Goal: Task Accomplishment & Management: Manage account settings

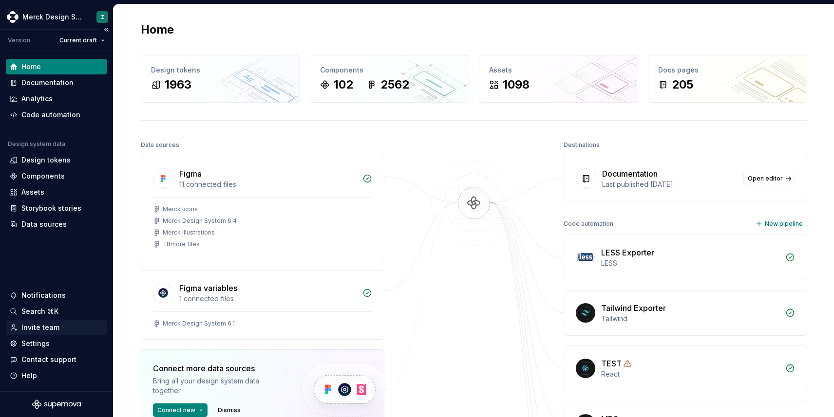
click at [40, 324] on div "Invite team" at bounding box center [40, 328] width 38 height 10
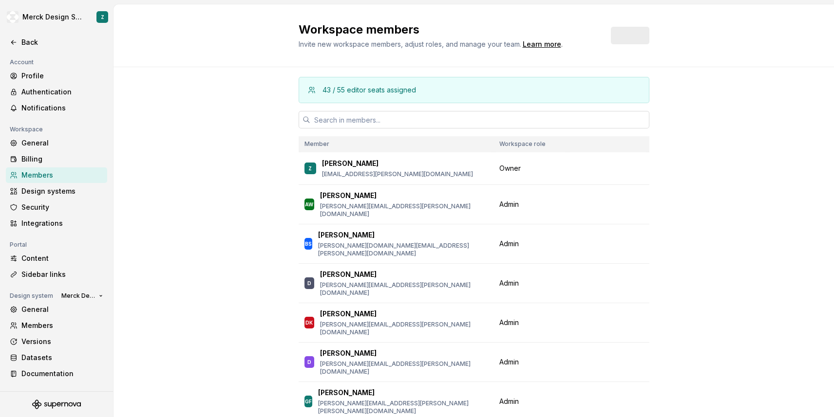
click at [362, 122] on input "text" at bounding box center [479, 120] width 339 height 18
click at [624, 40] on button "Invite" at bounding box center [629, 36] width 39 height 18
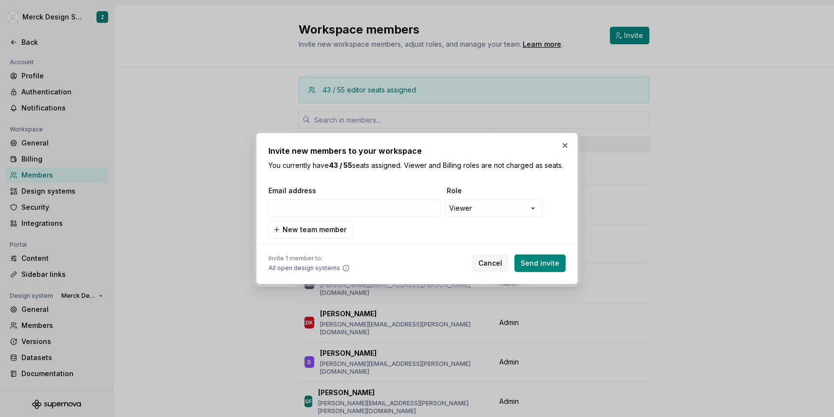
type input "[EMAIL_ADDRESS][DOMAIN_NAME]"
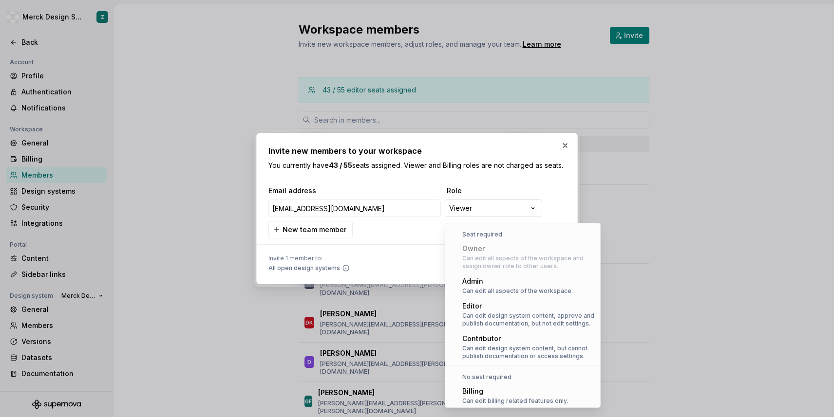
click at [484, 212] on div "**********" at bounding box center [417, 208] width 834 height 417
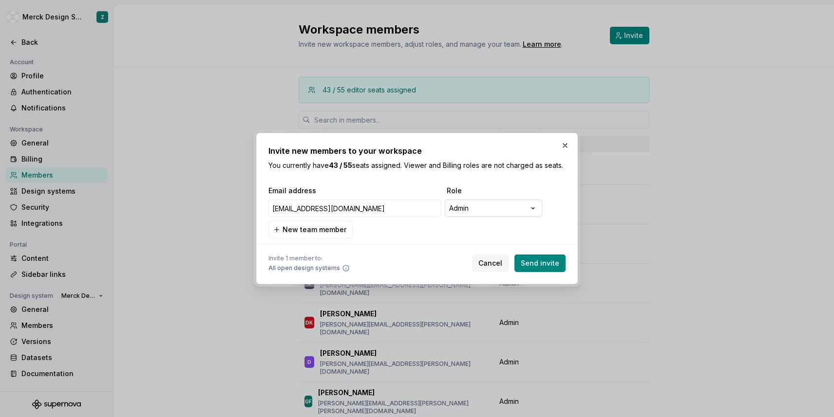
click at [513, 218] on div "**********" at bounding box center [417, 208] width 834 height 417
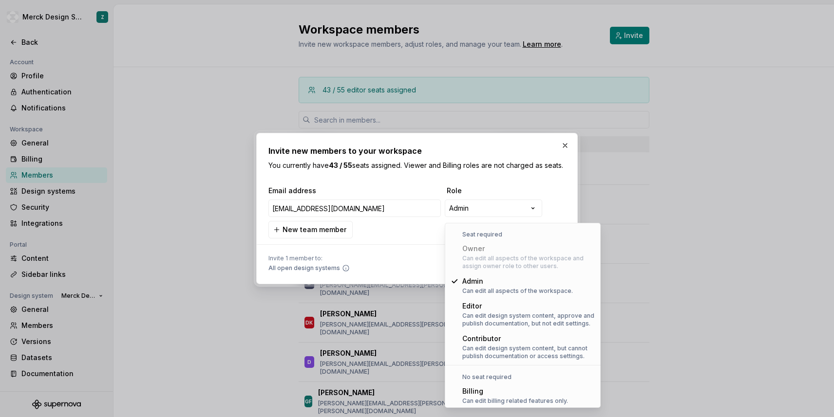
select select "*******"
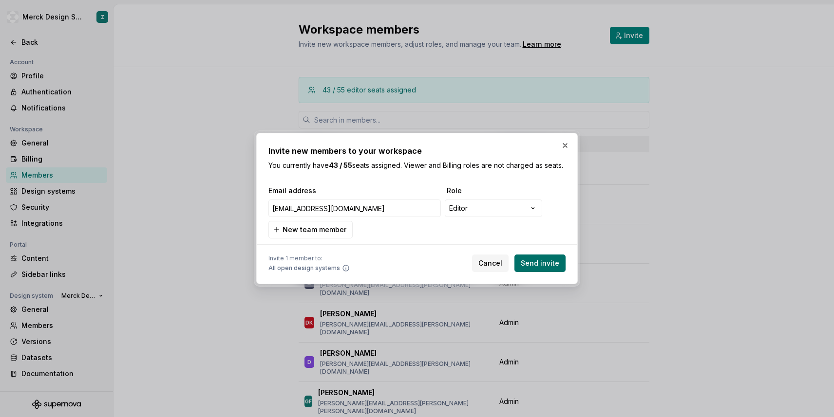
click at [531, 262] on button "Send invite" at bounding box center [539, 264] width 51 height 18
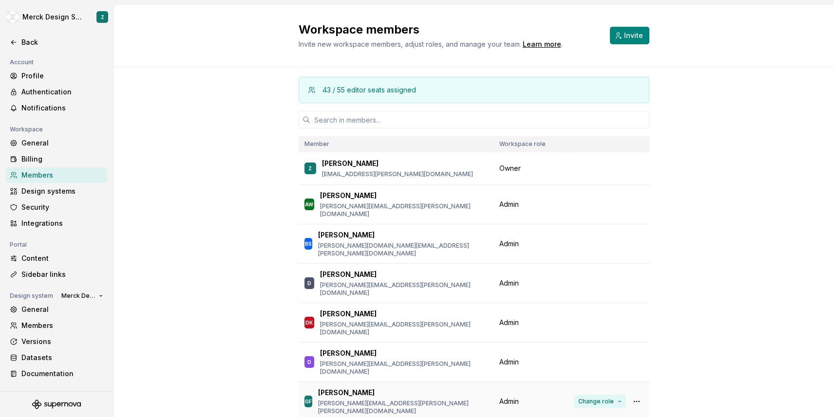
click at [618, 395] on button "Change role" at bounding box center [600, 402] width 52 height 14
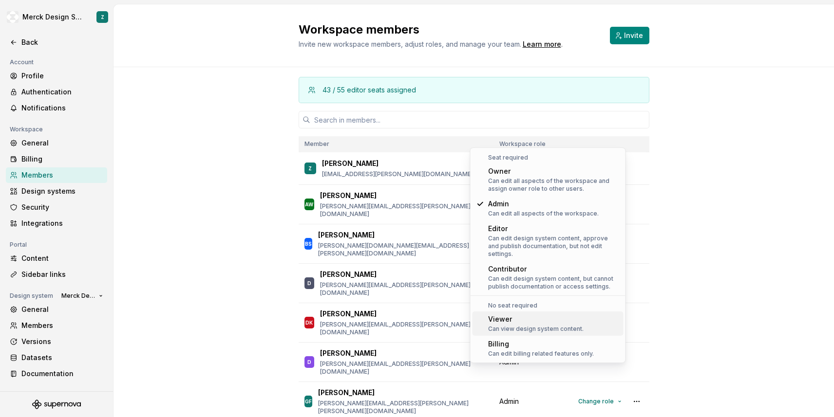
click at [524, 316] on div "Viewer" at bounding box center [535, 320] width 95 height 10
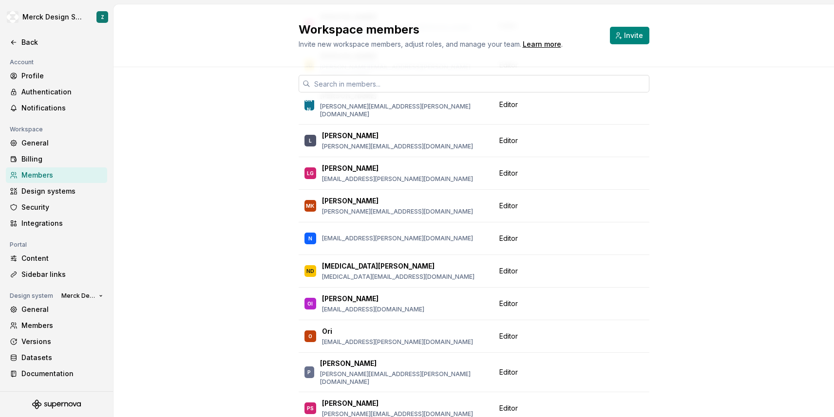
scroll to position [613, 0]
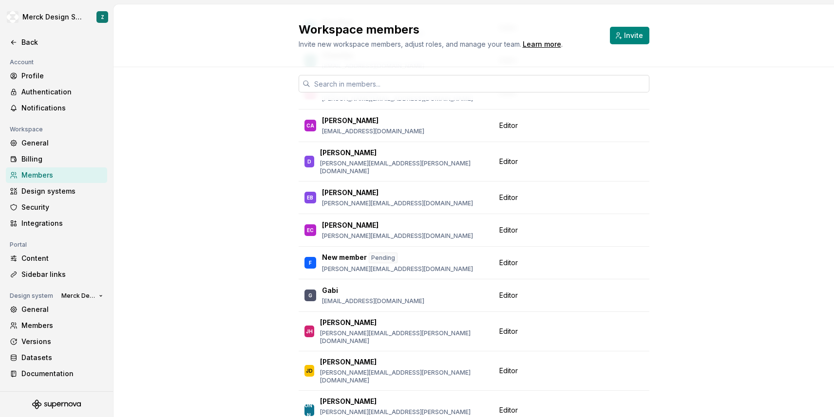
click at [474, 84] on input "text" at bounding box center [479, 84] width 339 height 18
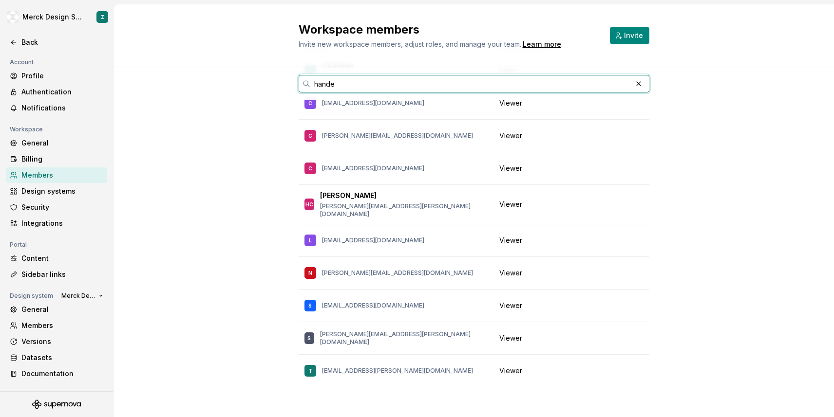
scroll to position [0, 0]
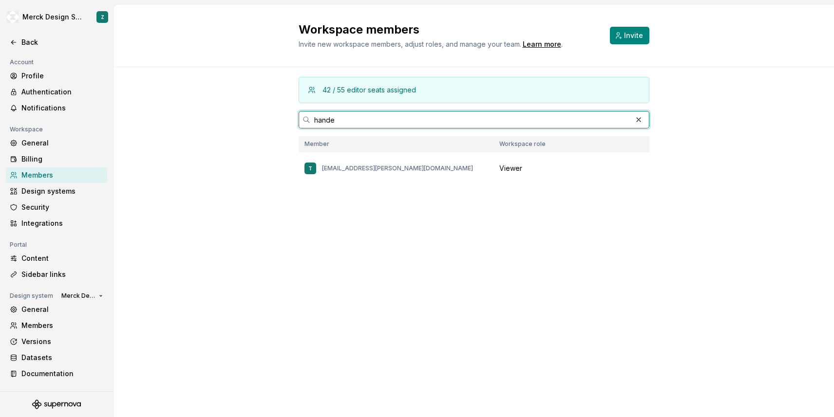
drag, startPoint x: 393, startPoint y: 120, endPoint x: 289, endPoint y: 119, distance: 104.7
click at [289, 119] on div "42 / 55 editor seats assigned hande Member Workspace role [PERSON_NAME] [PERSON…" at bounding box center [473, 144] width 720 height 154
click at [345, 117] on input "[PERSON_NAME]" at bounding box center [470, 120] width 321 height 18
type input "[PERSON_NAME]"
click at [634, 120] on button "button" at bounding box center [638, 120] width 14 height 14
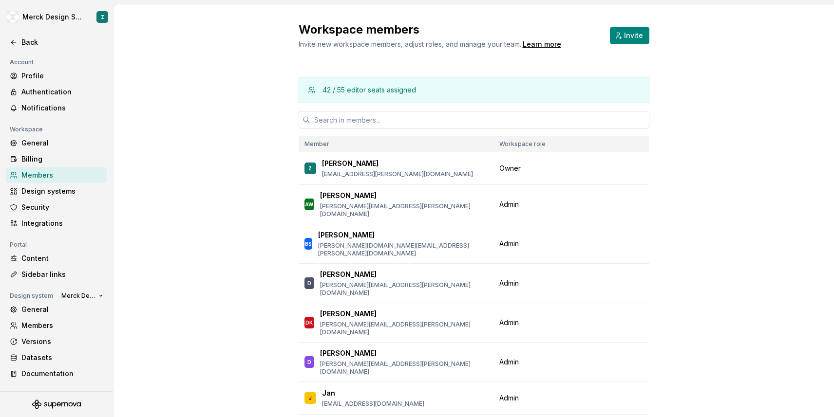
click at [635, 119] on input "text" at bounding box center [479, 120] width 339 height 18
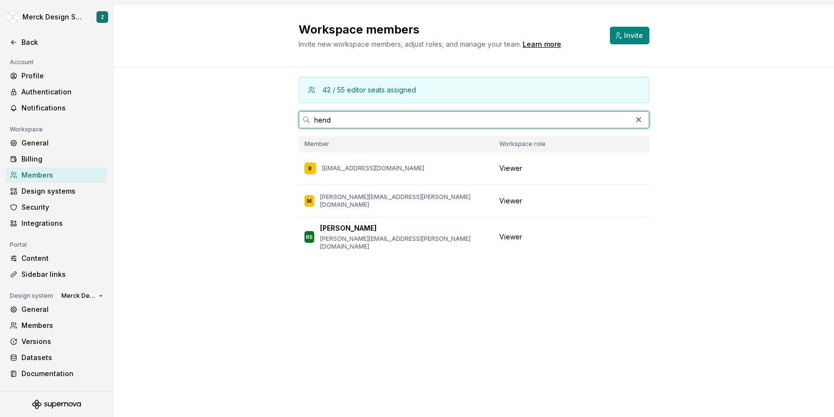
drag, startPoint x: 331, startPoint y: 117, endPoint x: 305, endPoint y: 117, distance: 25.3
click at [305, 117] on div "hend" at bounding box center [473, 120] width 351 height 18
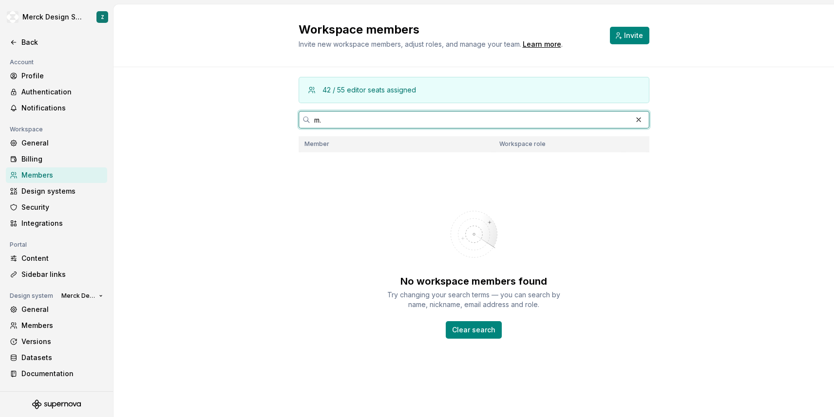
type input "m"
type input "harsh"
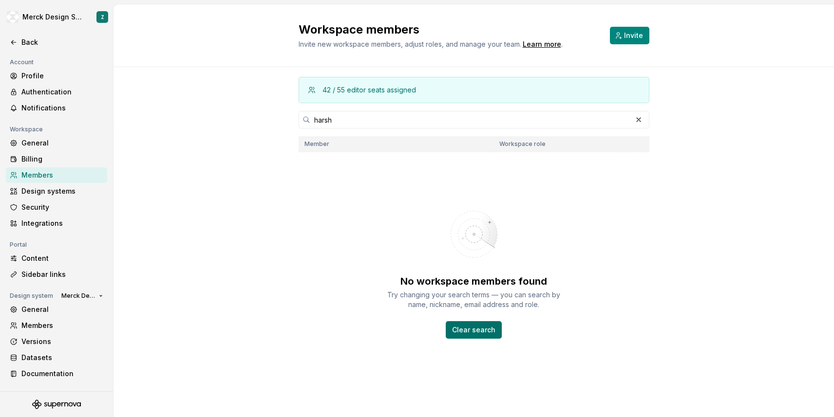
click at [477, 329] on span "Clear search" at bounding box center [473, 330] width 43 height 10
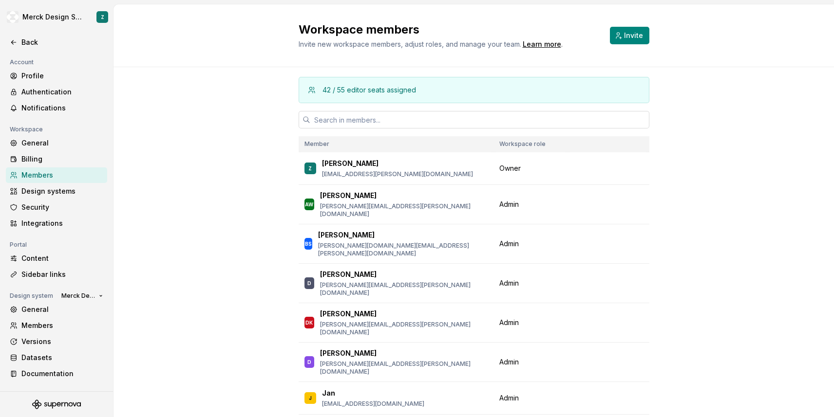
click at [376, 118] on input "text" at bounding box center [479, 120] width 339 height 18
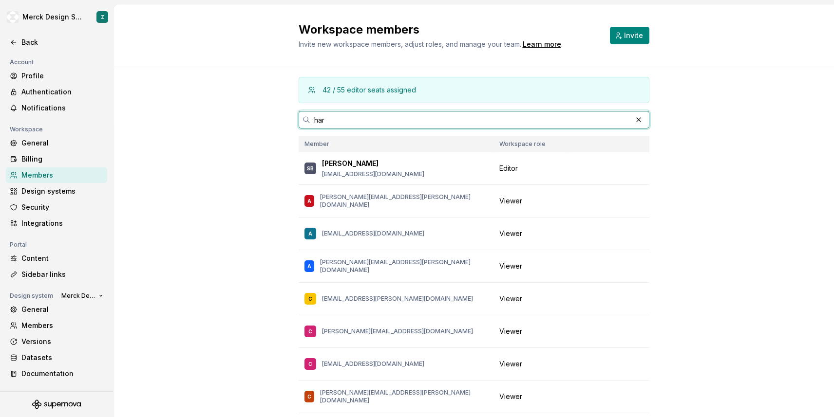
drag, startPoint x: 340, startPoint y: 122, endPoint x: 308, endPoint y: 115, distance: 32.8
click at [308, 115] on div "har" at bounding box center [473, 120] width 351 height 18
paste input "m.v.harshavardhan@merck.com <m.v.harshavardhan@merck.com>"
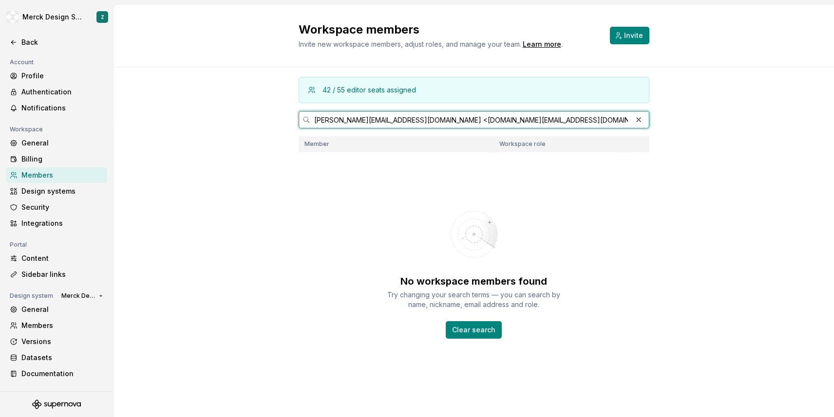
drag, startPoint x: 557, startPoint y: 121, endPoint x: 420, endPoint y: 121, distance: 137.8
click at [420, 121] on input "m.v.harshavardhan@merck.com <m.v.harshavardhan@merck.com>" at bounding box center [470, 120] width 321 height 18
drag, startPoint x: 326, startPoint y: 121, endPoint x: 297, endPoint y: 118, distance: 29.8
click at [297, 118] on div "42 / 55 editor seats assigned m.v.harshavardhan@merck.com Member Workspace role…" at bounding box center [473, 245] width 720 height 356
click at [412, 121] on input "harshavardhan@merck.com" at bounding box center [470, 120] width 321 height 18
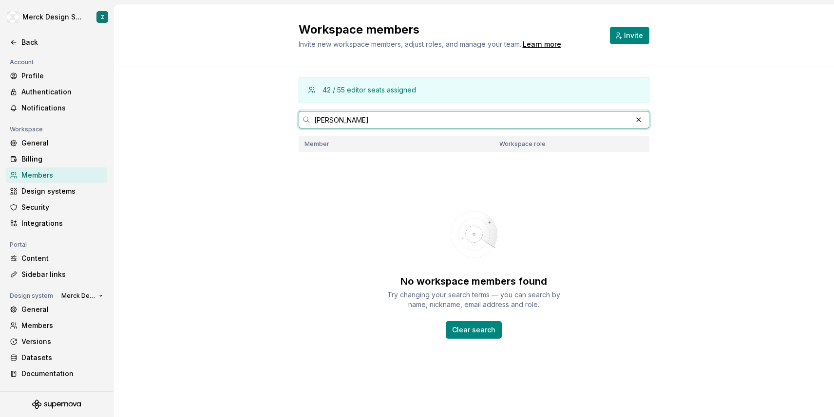
drag, startPoint x: 374, startPoint y: 119, endPoint x: 286, endPoint y: 118, distance: 88.1
click at [286, 118] on div "42 / 55 editor seats assigned harshavardhan Member Workspace role No workspace …" at bounding box center [473, 245] width 720 height 356
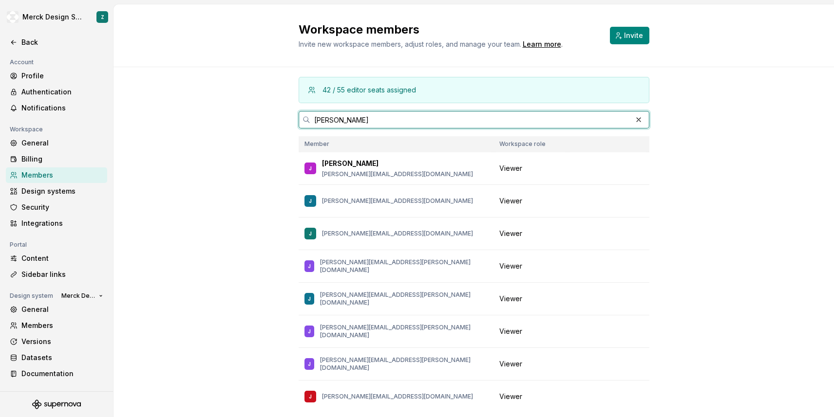
drag, startPoint x: 359, startPoint y: 122, endPoint x: 307, endPoint y: 122, distance: 52.6
click at [307, 122] on div "jason" at bounding box center [473, 120] width 351 height 18
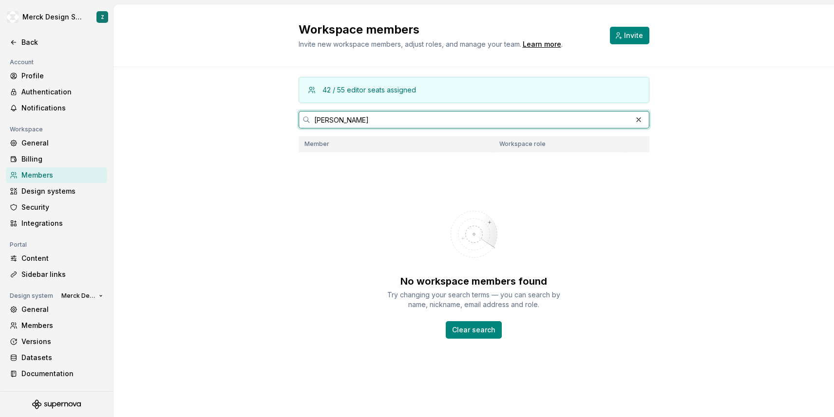
drag, startPoint x: 337, startPoint y: 122, endPoint x: 297, endPoint y: 120, distance: 40.0
click at [297, 120] on div "42 / 55 editor seats assigned javier Member Workspace role No workspace members…" at bounding box center [473, 245] width 720 height 356
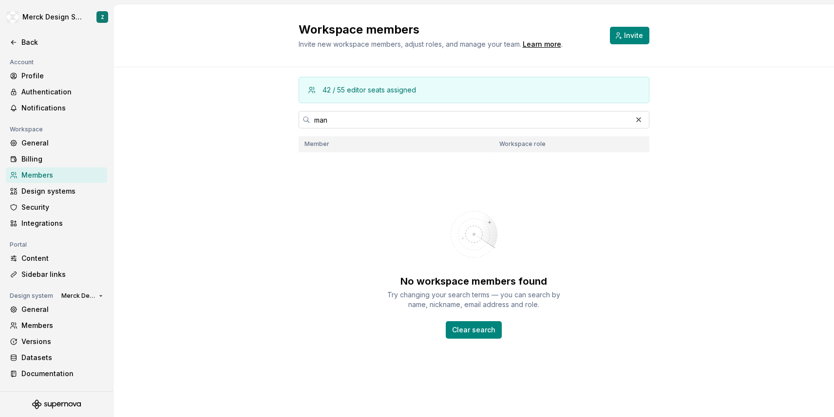
click at [271, 111] on div "42 / 55 editor seats assigned man Member Workspace role No workspace members fo…" at bounding box center [473, 245] width 720 height 356
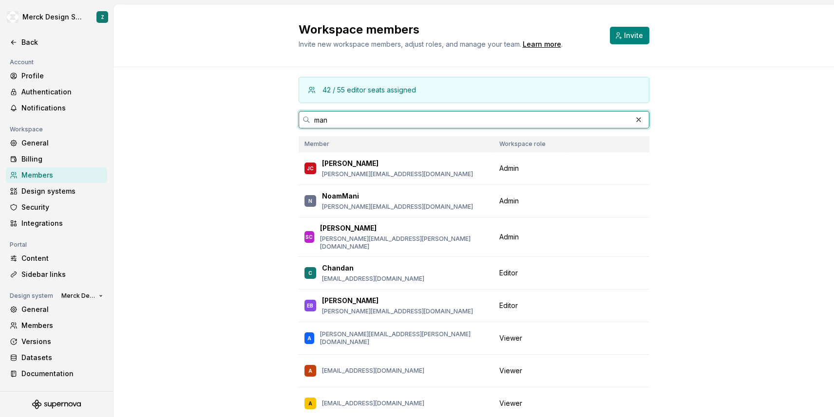
click at [356, 121] on input "man" at bounding box center [470, 120] width 321 height 18
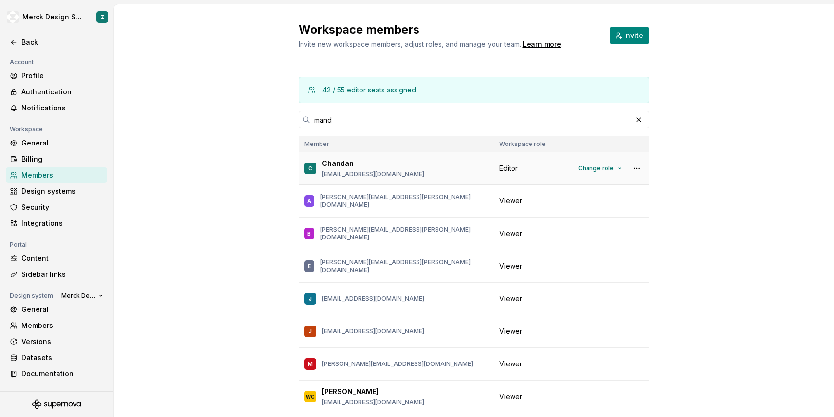
click at [403, 167] on div "Chandan" at bounding box center [373, 164] width 102 height 10
click at [617, 167] on button "Change role" at bounding box center [600, 169] width 52 height 14
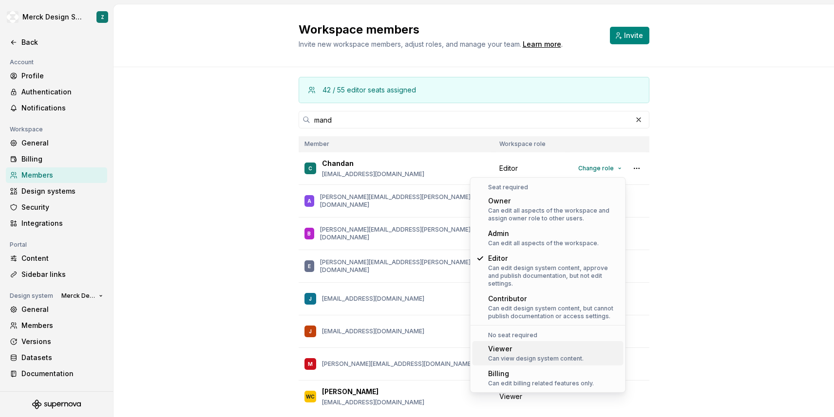
click at [511, 345] on div "Viewer" at bounding box center [535, 349] width 95 height 10
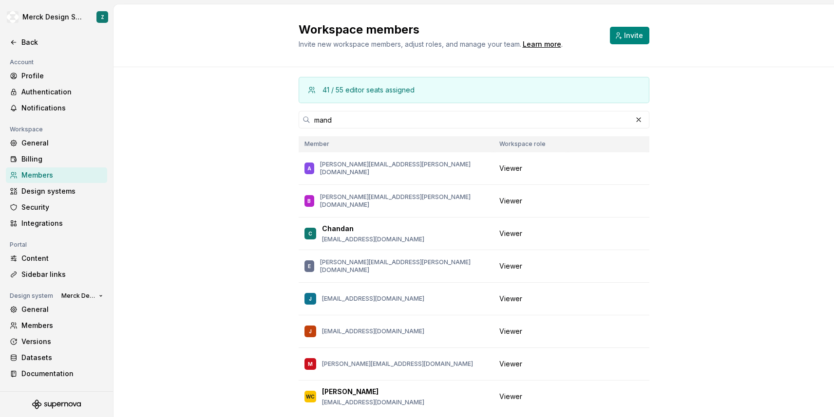
click at [209, 218] on div "41 / 55 editor seats assigned mand Member Workspace role A amanda.kirk@merck.co…" at bounding box center [473, 258] width 720 height 383
click at [353, 122] on input "mand" at bounding box center [470, 120] width 321 height 18
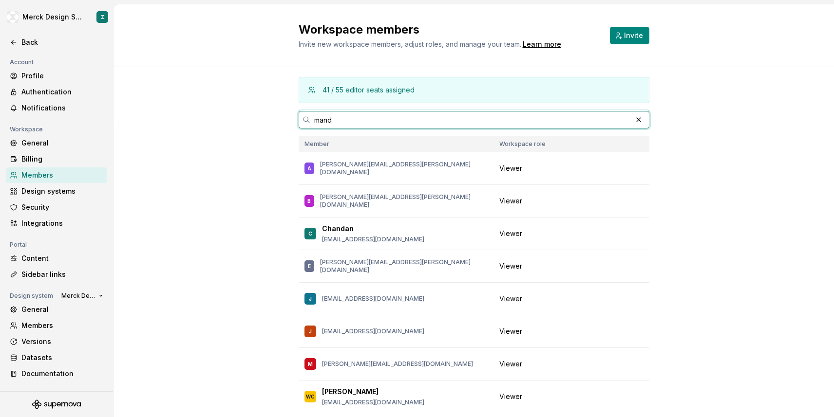
drag, startPoint x: 353, startPoint y: 122, endPoint x: 316, endPoint y: 122, distance: 36.0
click at [316, 122] on input "mand" at bounding box center [470, 120] width 321 height 18
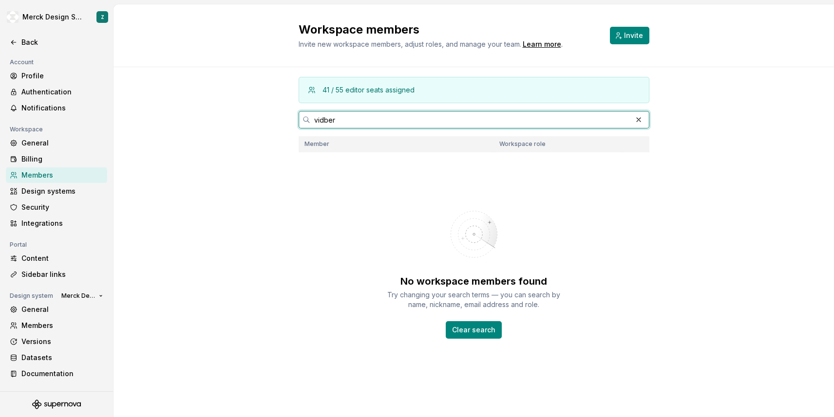
type input "vidberg"
drag, startPoint x: 352, startPoint y: 121, endPoint x: 274, endPoint y: 121, distance: 77.9
click at [273, 121] on div "41 / 55 editor seats assigned vidberg Member Workspace role No workspace member…" at bounding box center [473, 245] width 720 height 356
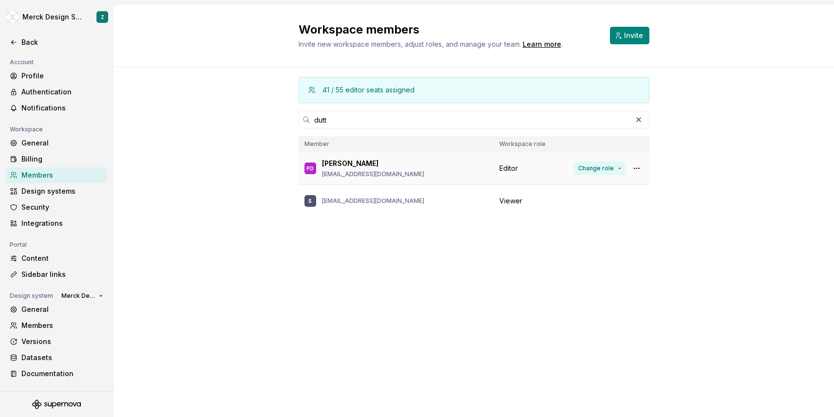
click at [618, 167] on button "Change role" at bounding box center [600, 169] width 52 height 14
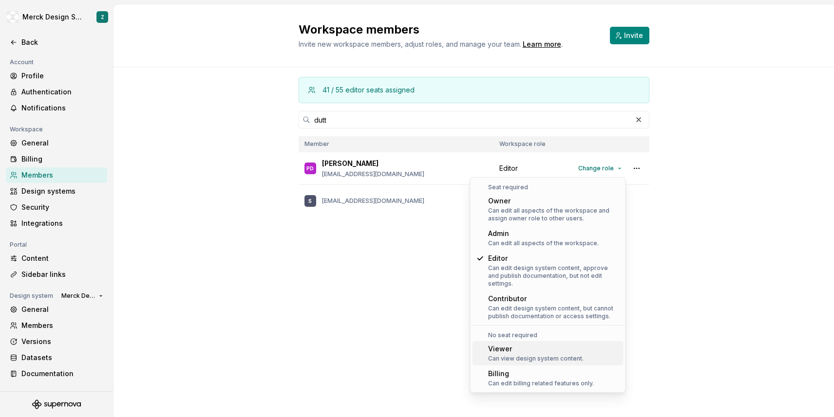
click at [517, 345] on div "Viewer" at bounding box center [535, 349] width 95 height 10
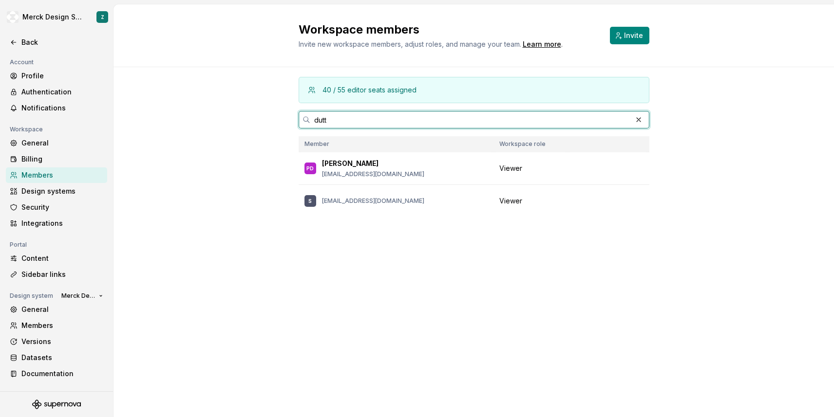
drag, startPoint x: 335, startPoint y: 117, endPoint x: 309, endPoint y: 117, distance: 26.8
click at [309, 117] on div "dutt" at bounding box center [473, 120] width 351 height 18
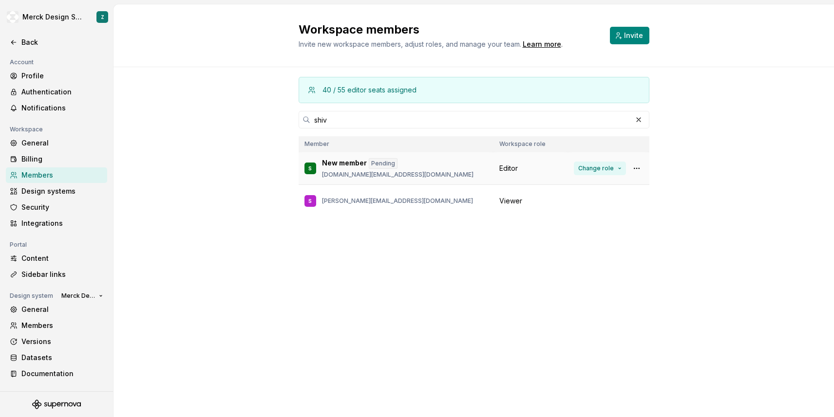
click at [621, 167] on button "Change role" at bounding box center [600, 169] width 52 height 14
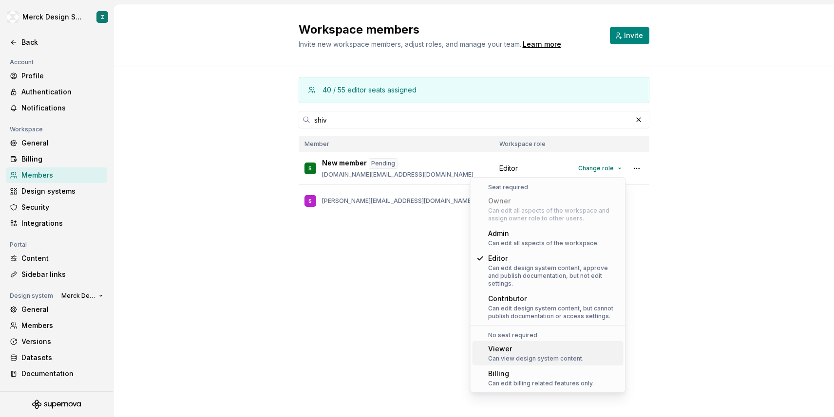
click at [536, 344] on div "Viewer" at bounding box center [535, 349] width 95 height 10
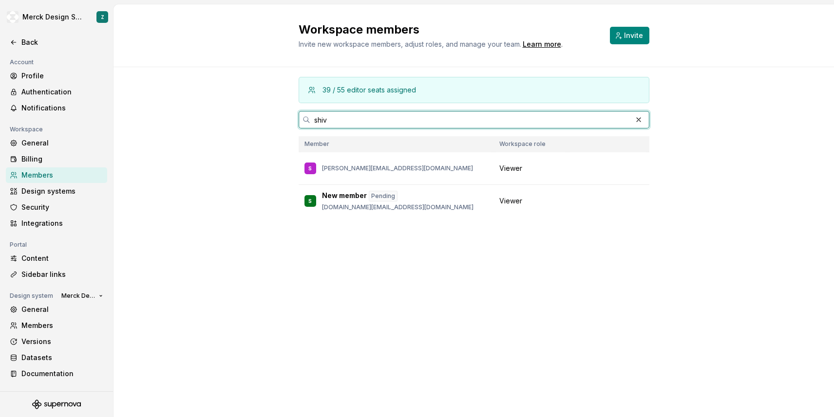
click at [339, 118] on input "shiv" at bounding box center [470, 120] width 321 height 18
drag, startPoint x: 339, startPoint y: 118, endPoint x: 297, endPoint y: 118, distance: 41.9
click at [297, 118] on div "39 / 55 editor seats assigned shiv Member Workspace role S shivani.agrawal@merc…" at bounding box center [473, 160] width 720 height 187
type input "wilson"
click at [639, 119] on button "button" at bounding box center [638, 120] width 14 height 14
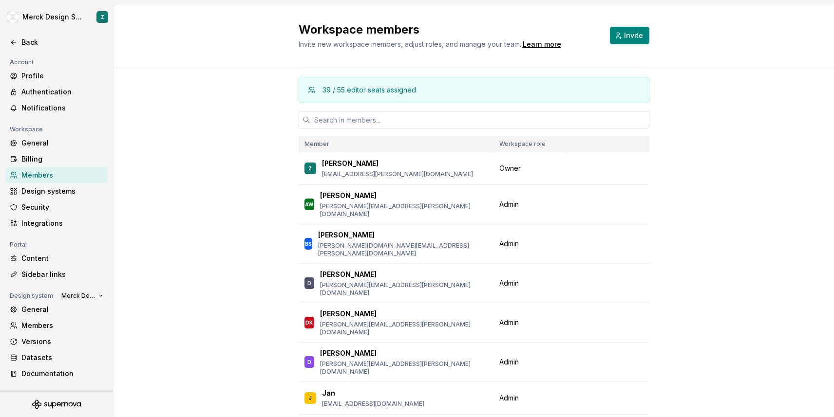
click at [639, 119] on input "text" at bounding box center [479, 120] width 339 height 18
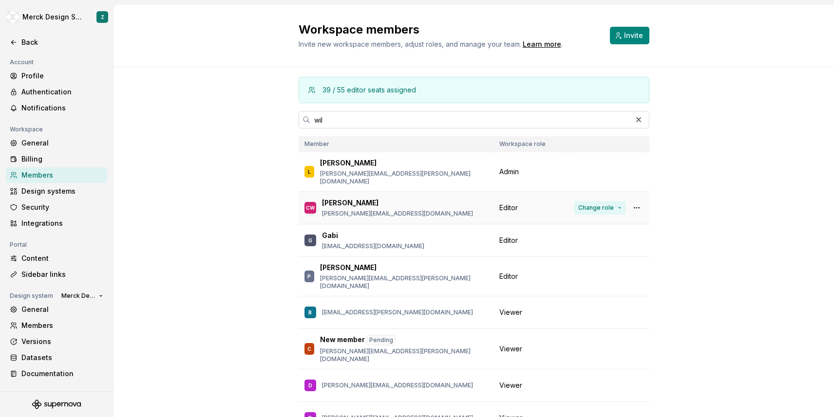
click at [618, 201] on button "Change role" at bounding box center [600, 208] width 52 height 14
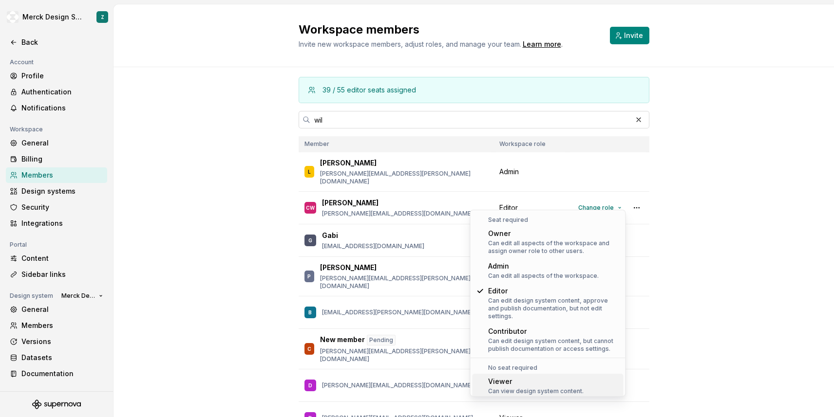
click at [519, 388] on div "Can view design system content." at bounding box center [535, 392] width 95 height 8
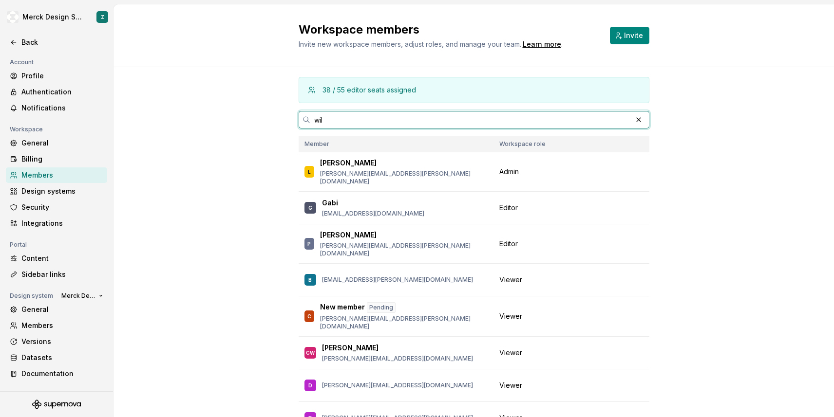
drag, startPoint x: 352, startPoint y: 120, endPoint x: 300, endPoint y: 120, distance: 51.1
click at [300, 120] on div "wil" at bounding box center [473, 120] width 351 height 18
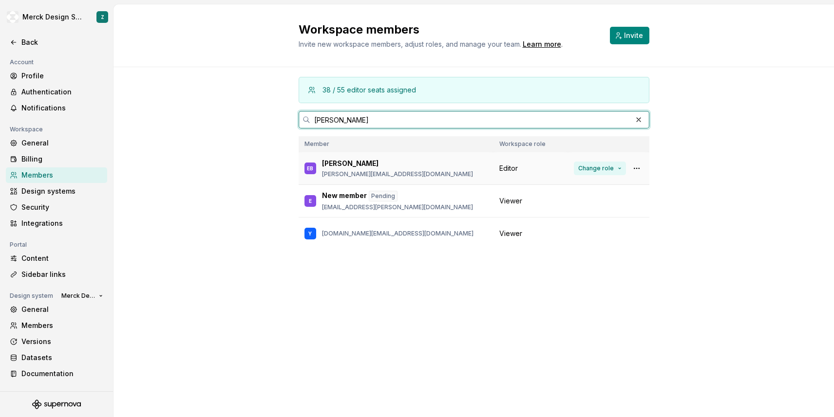
type input "emma"
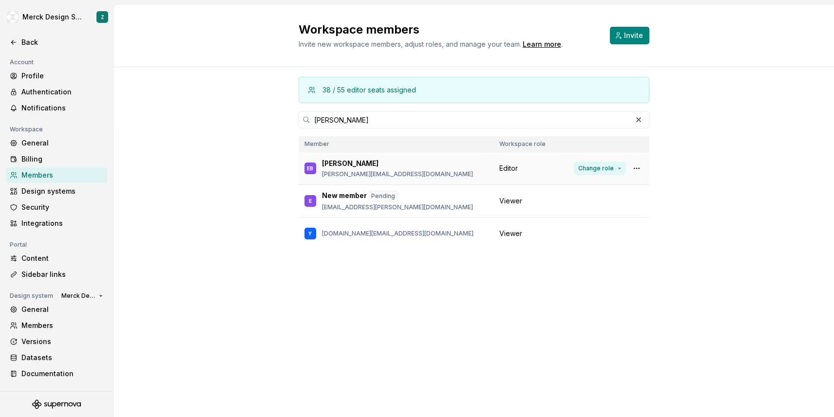
click at [620, 167] on button "Change role" at bounding box center [600, 169] width 52 height 14
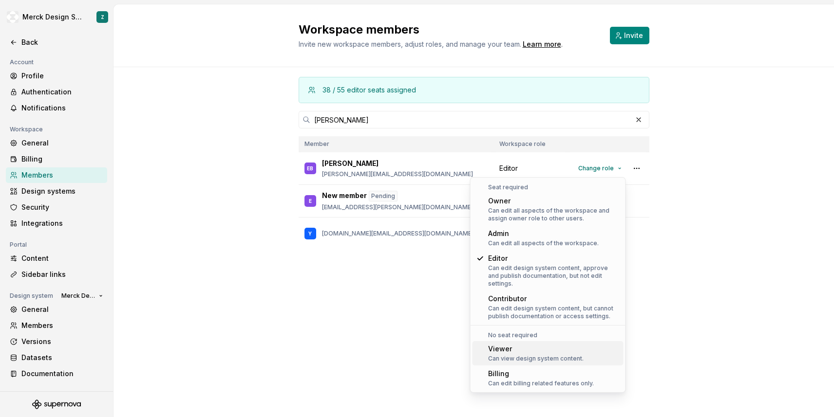
click at [503, 344] on div "Viewer" at bounding box center [535, 349] width 95 height 10
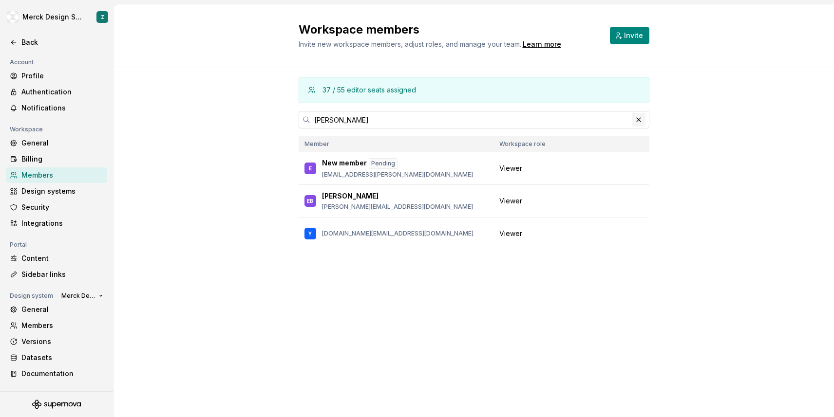
click at [641, 124] on button "button" at bounding box center [638, 120] width 14 height 14
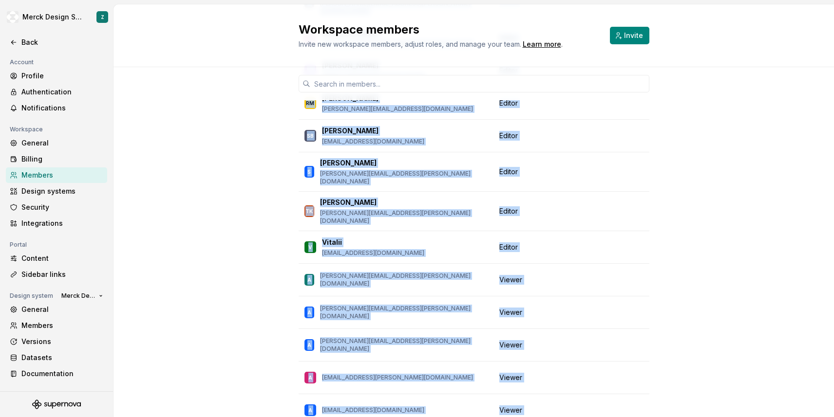
scroll to position [1196, 0]
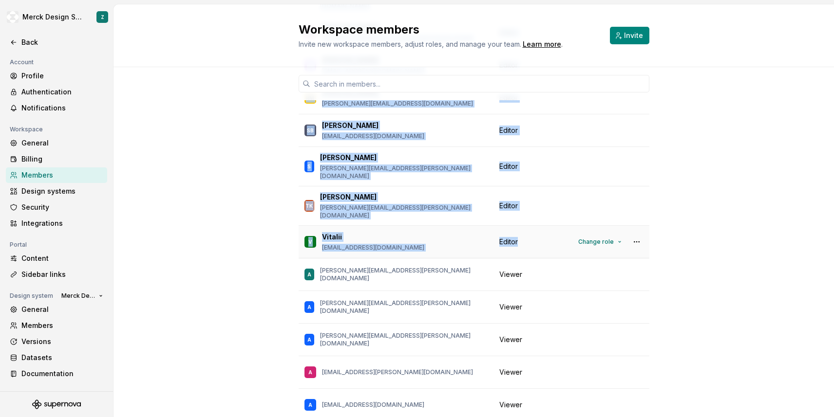
drag, startPoint x: 323, startPoint y: 161, endPoint x: 527, endPoint y: 153, distance: 204.6
copy tbody "Zdenek zdenek.bubenik@msd.com Owner AW Anton Ward anton.ward@merck.com Admin Ch…"
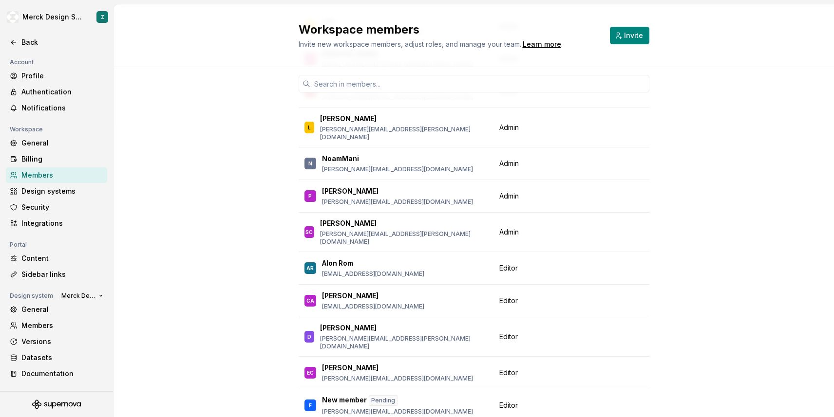
scroll to position [0, 0]
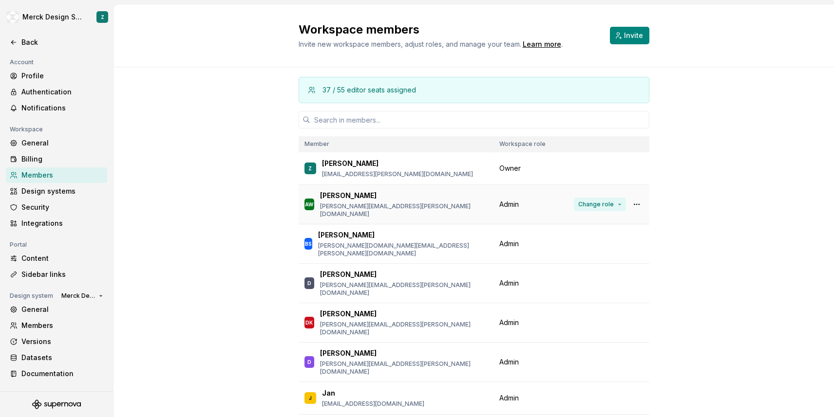
click at [616, 200] on button "Change role" at bounding box center [600, 205] width 52 height 14
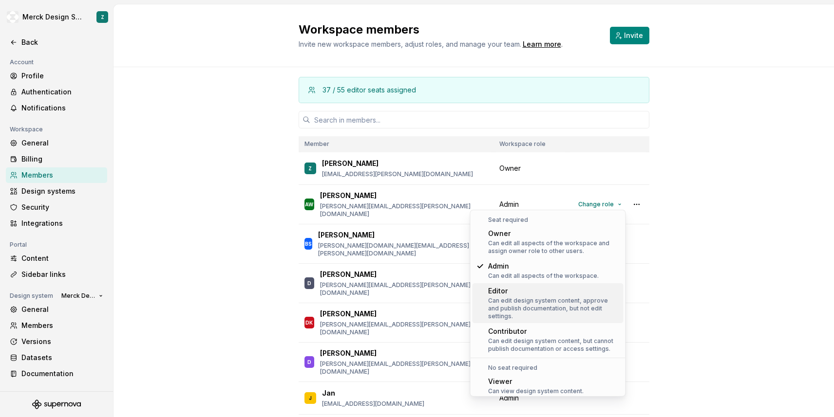
click at [527, 295] on div "Editor" at bounding box center [553, 291] width 131 height 10
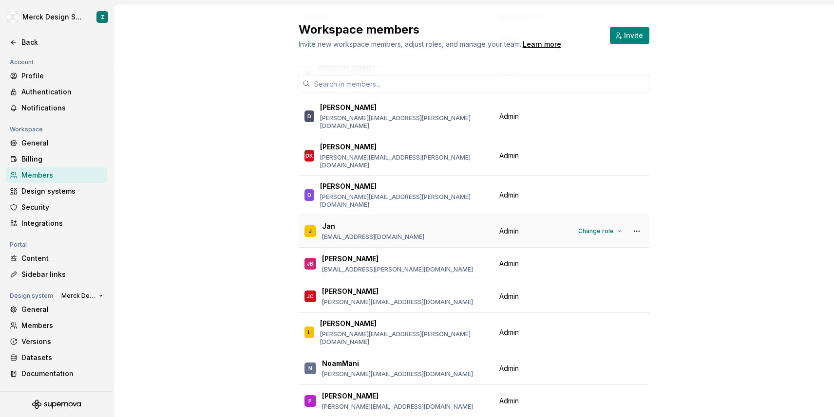
scroll to position [137, 0]
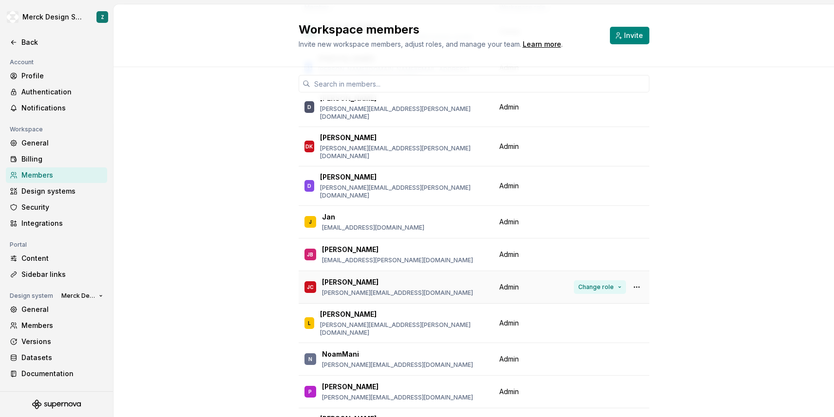
click at [618, 280] on button "Change role" at bounding box center [600, 287] width 52 height 14
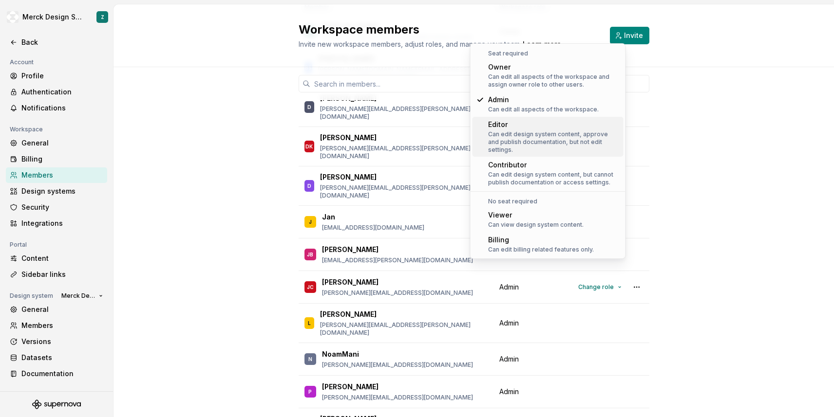
click at [529, 123] on div "Editor" at bounding box center [553, 125] width 131 height 10
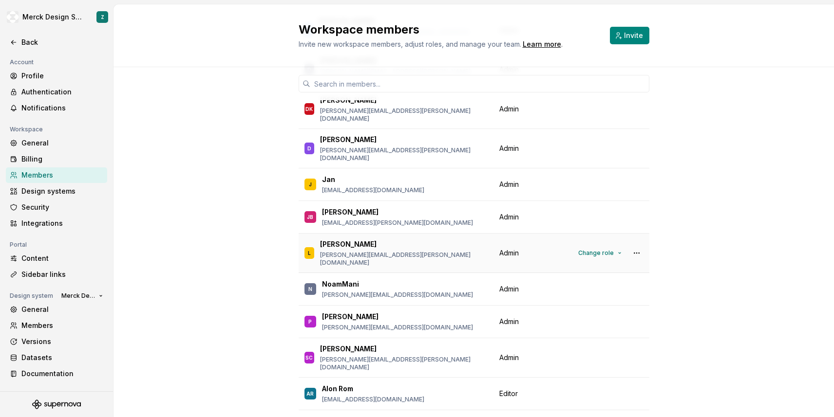
scroll to position [189, 0]
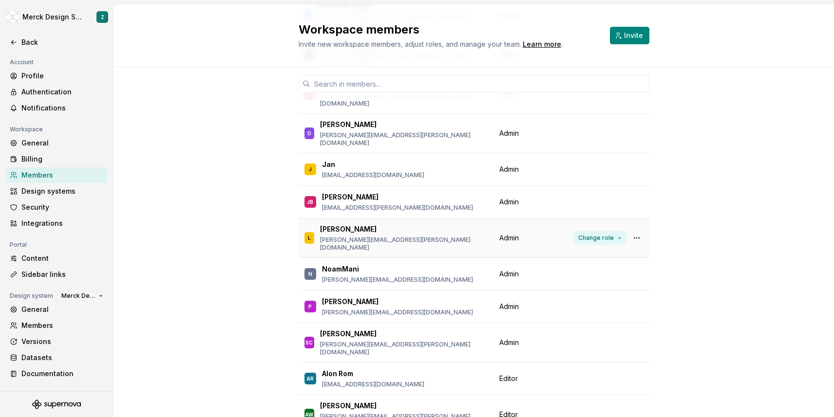
click at [618, 231] on button "Change role" at bounding box center [600, 238] width 52 height 14
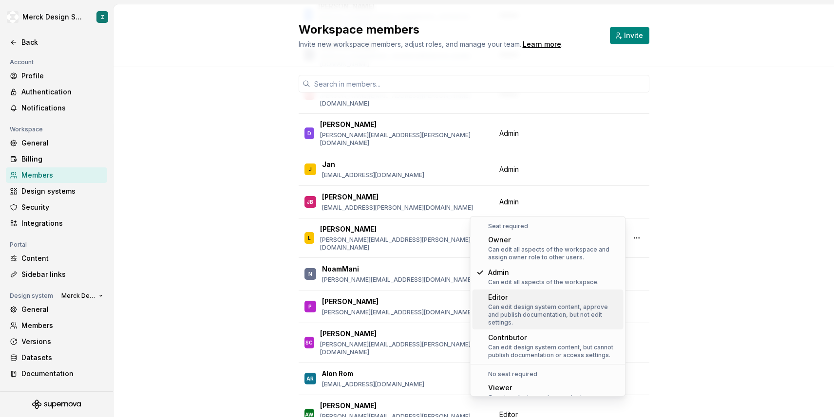
click at [537, 296] on div "Editor" at bounding box center [553, 298] width 131 height 10
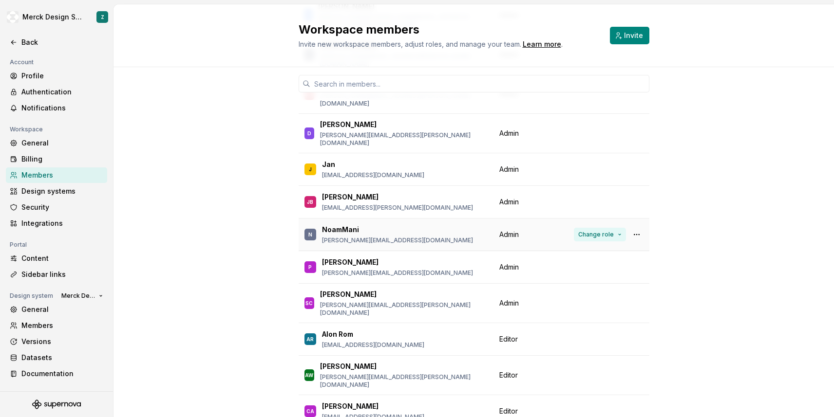
click at [618, 228] on button "Change role" at bounding box center [600, 235] width 52 height 14
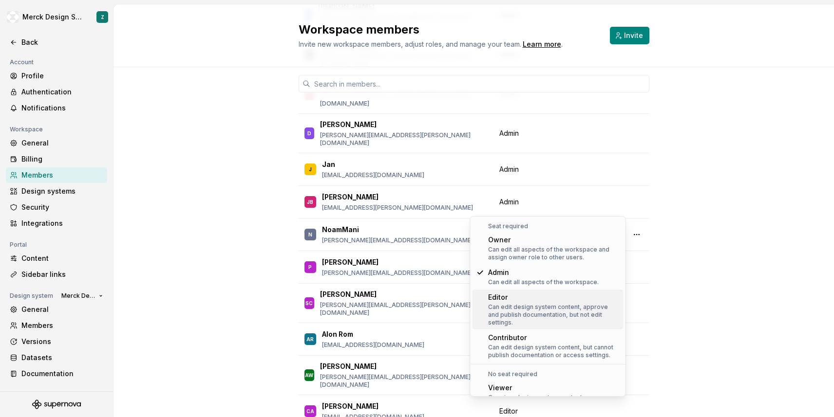
click at [526, 305] on div "Can edit design system content, approve and publish documentation, but not edit…" at bounding box center [553, 314] width 131 height 23
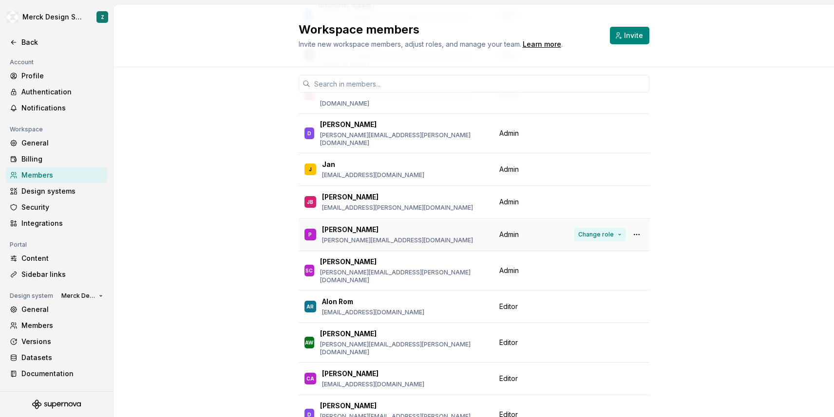
click at [621, 228] on button "Change role" at bounding box center [600, 235] width 52 height 14
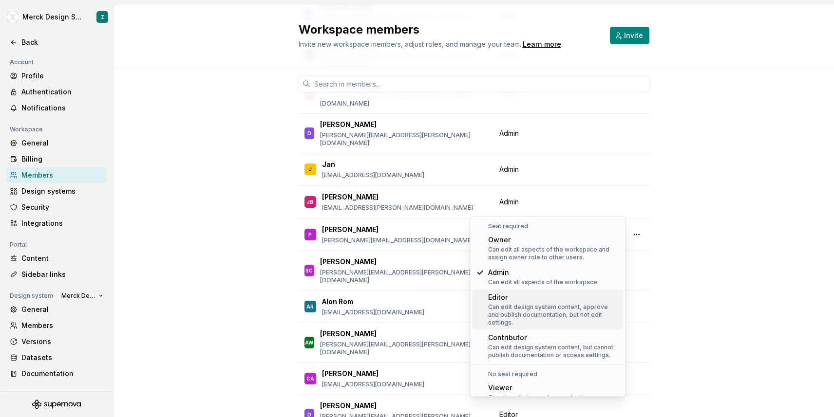
click at [520, 301] on div "Editor" at bounding box center [553, 298] width 131 height 10
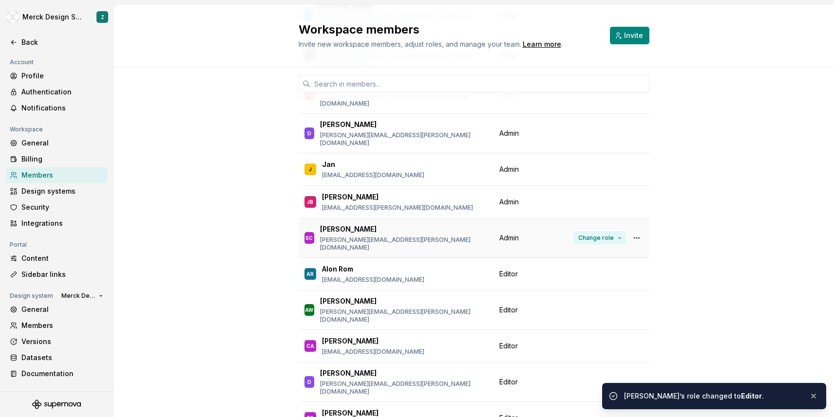
click at [618, 231] on button "Change role" at bounding box center [600, 238] width 52 height 14
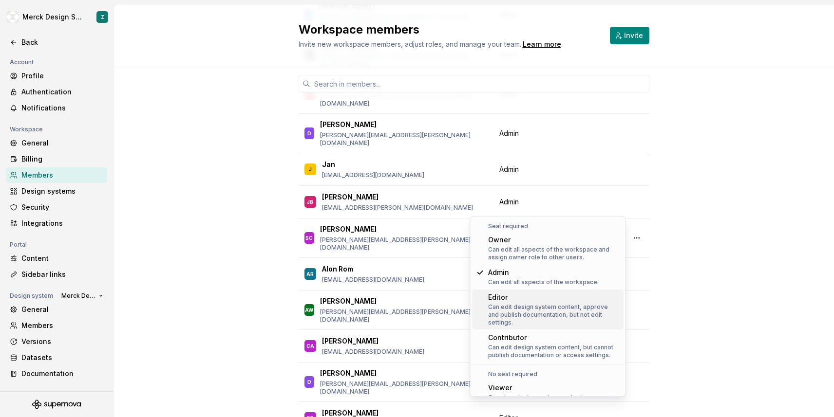
click at [525, 295] on div "Editor" at bounding box center [553, 298] width 131 height 10
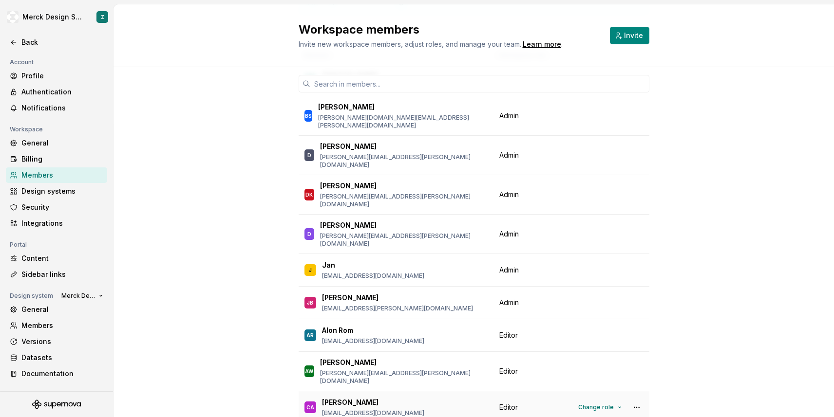
scroll to position [84, 0]
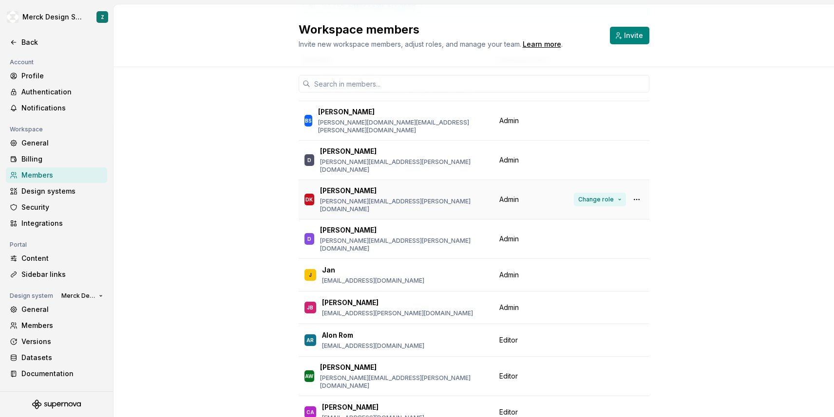
click at [623, 193] on button "Change role" at bounding box center [600, 200] width 52 height 14
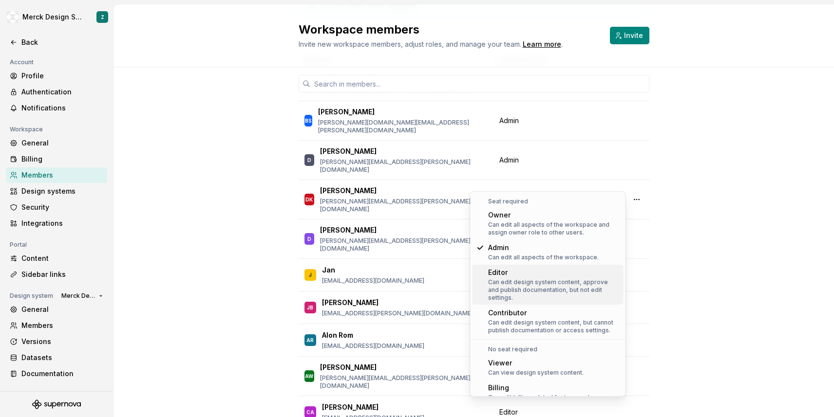
click at [516, 274] on div "Editor" at bounding box center [553, 273] width 131 height 10
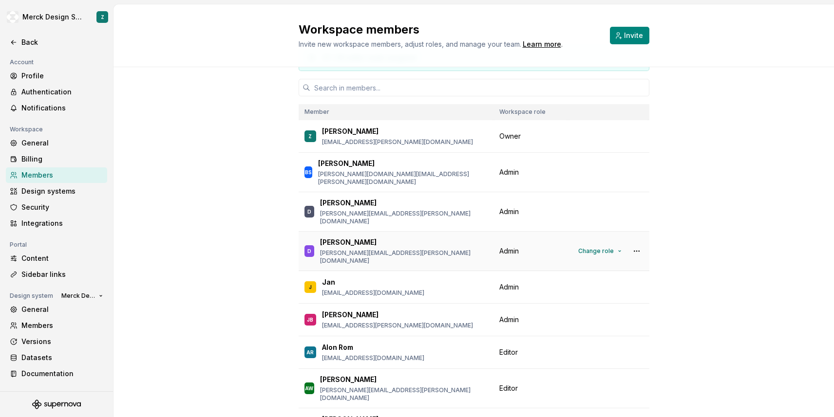
scroll to position [0, 0]
